Goal: Task Accomplishment & Management: Use online tool/utility

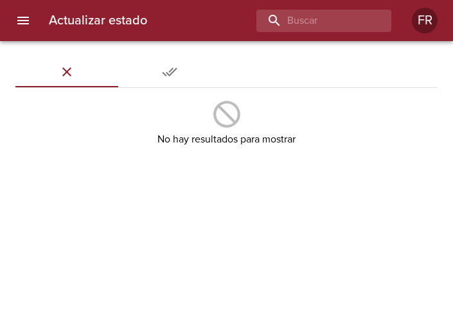
click at [296, 33] on div "Actualizar estado FR" at bounding box center [226, 20] width 453 height 41
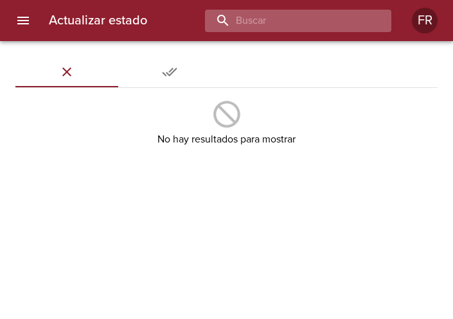
click at [304, 26] on input "buscar" at bounding box center [287, 21] width 165 height 22
type input "9425214"
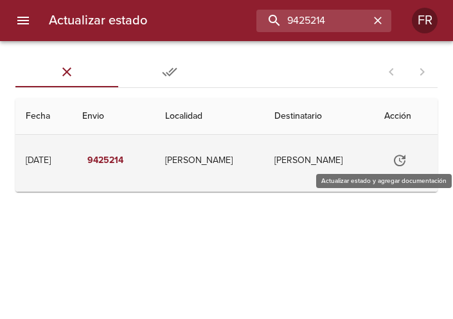
click at [397, 162] on icon "Tabla de envíos del cliente" at bounding box center [399, 160] width 15 height 15
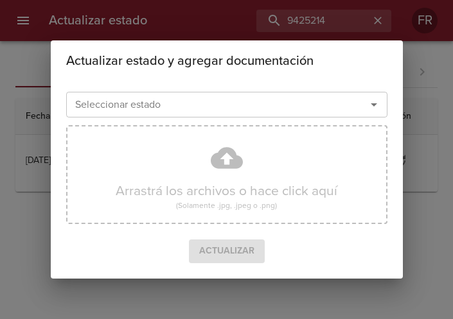
click at [373, 105] on icon "Abrir" at bounding box center [374, 104] width 6 height 3
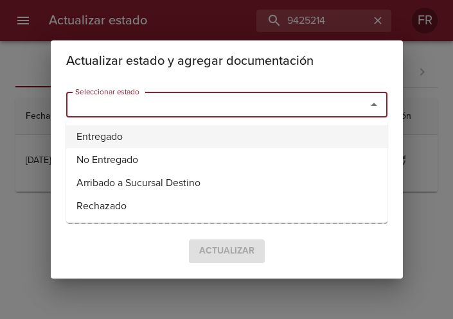
click at [147, 138] on li "Entregado" at bounding box center [226, 136] width 321 height 23
type input "Entregado"
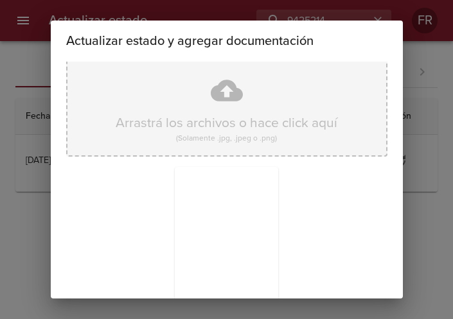
scroll to position [183, 0]
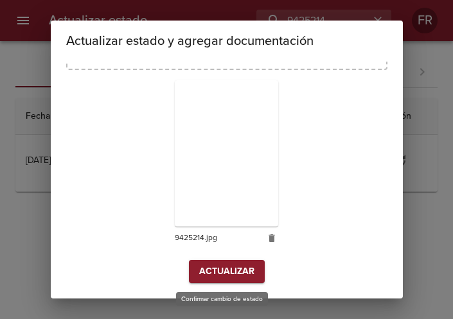
click at [210, 273] on span "Actualizar" at bounding box center [226, 272] width 55 height 16
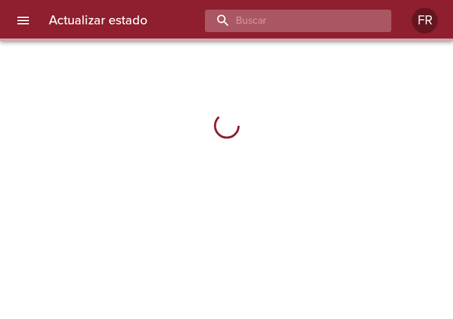
click at [316, 13] on input "buscar" at bounding box center [287, 21] width 165 height 22
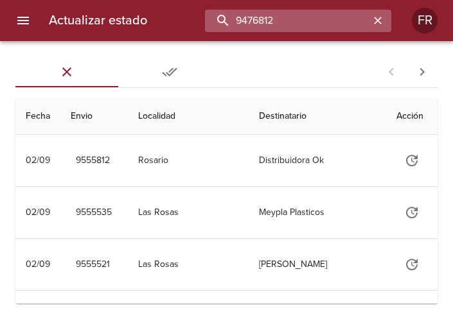
type input "9476812"
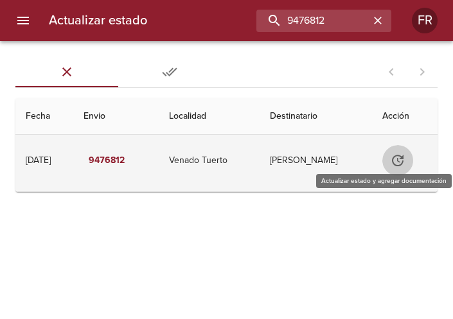
click at [392, 157] on icon "Tabla de envíos del cliente" at bounding box center [397, 160] width 15 height 15
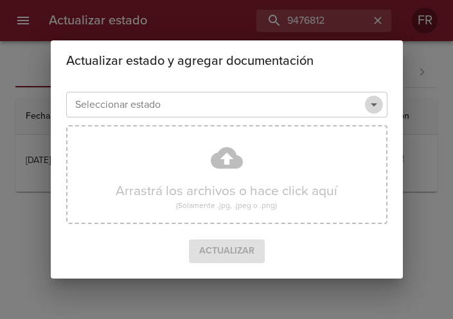
click at [372, 112] on icon "Abrir" at bounding box center [373, 104] width 15 height 15
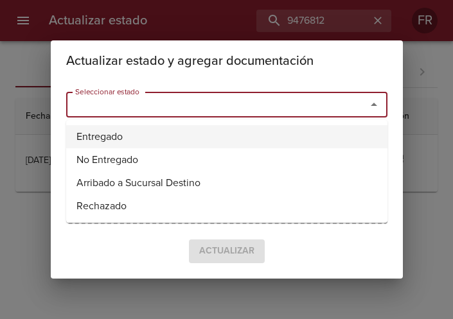
click at [151, 129] on li "Entregado" at bounding box center [226, 136] width 321 height 23
type input "Entregado"
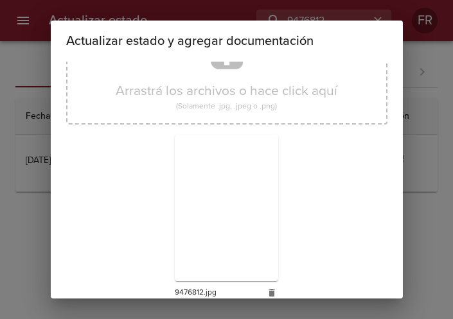
scroll to position [183, 0]
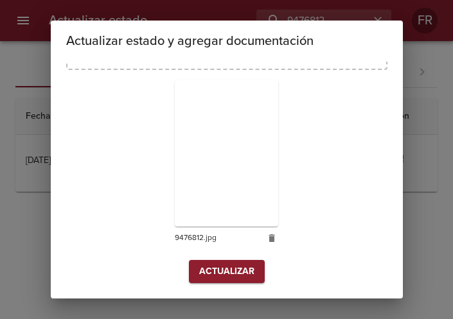
click at [215, 265] on span "Actualizar" at bounding box center [226, 272] width 55 height 16
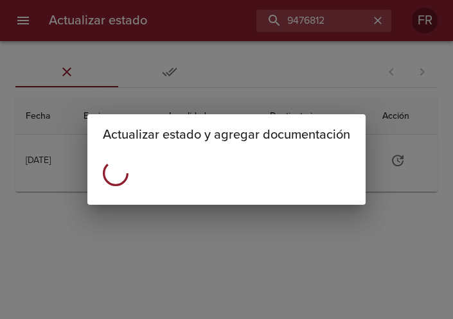
scroll to position [0, 0]
